Goal: Task Accomplishment & Management: Manage account settings

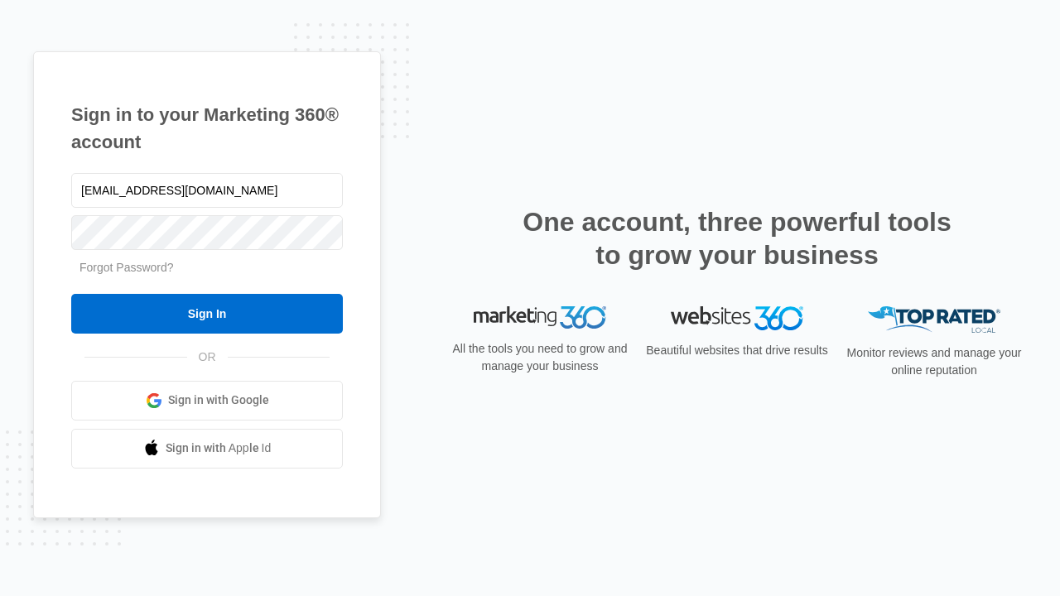
type input "[EMAIL_ADDRESS][DOMAIN_NAME]"
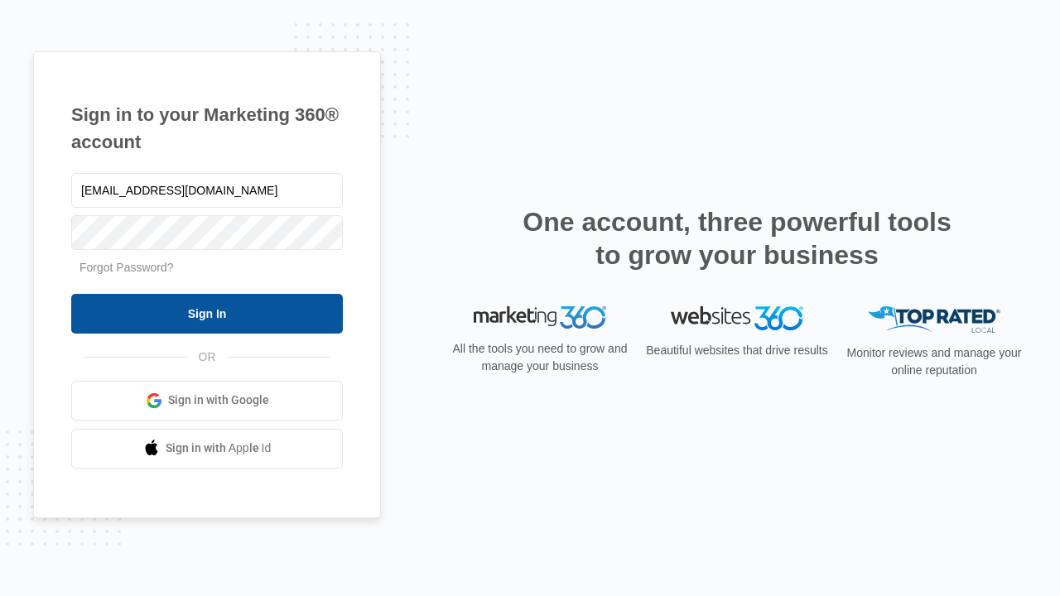
click at [207, 313] on input "Sign In" at bounding box center [207, 314] width 272 height 40
